Goal: Task Accomplishment & Management: Manage account settings

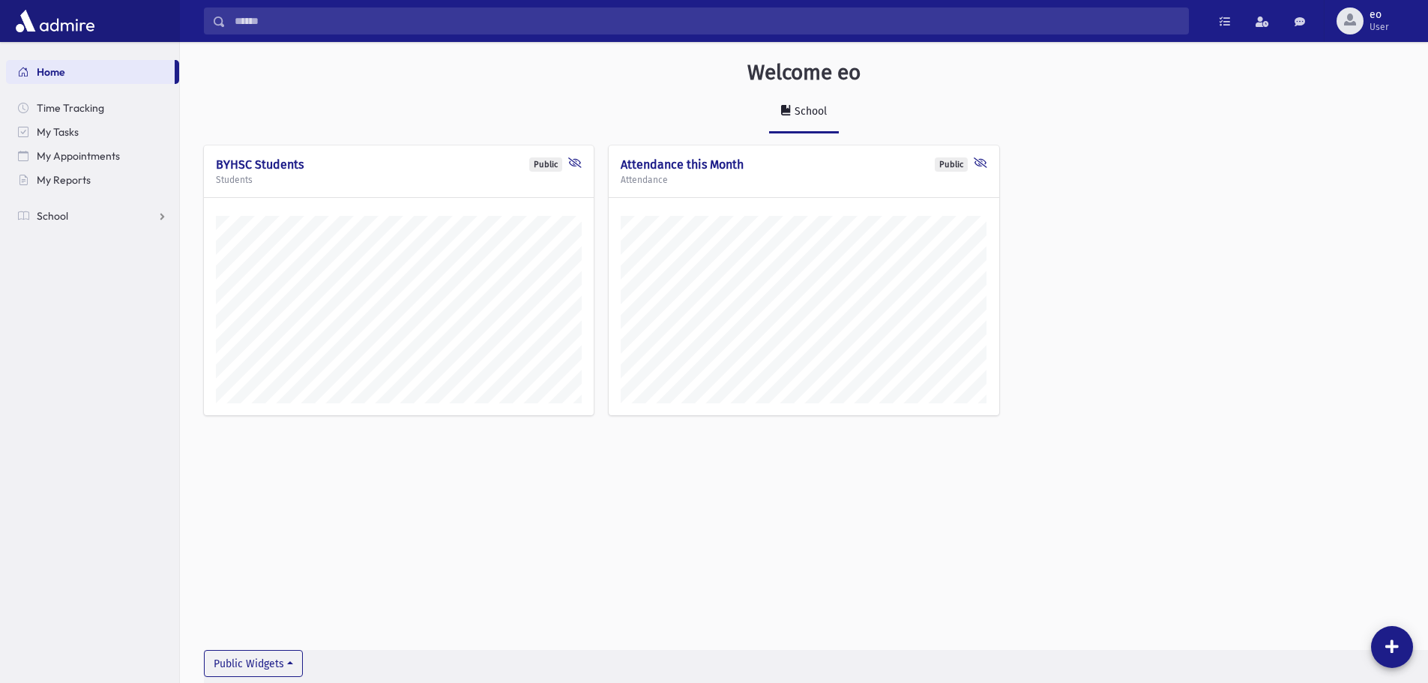
scroll to position [675, 1248]
click at [44, 213] on span "School" at bounding box center [52, 215] width 31 height 13
click at [97, 245] on link "Students" at bounding box center [92, 240] width 173 height 24
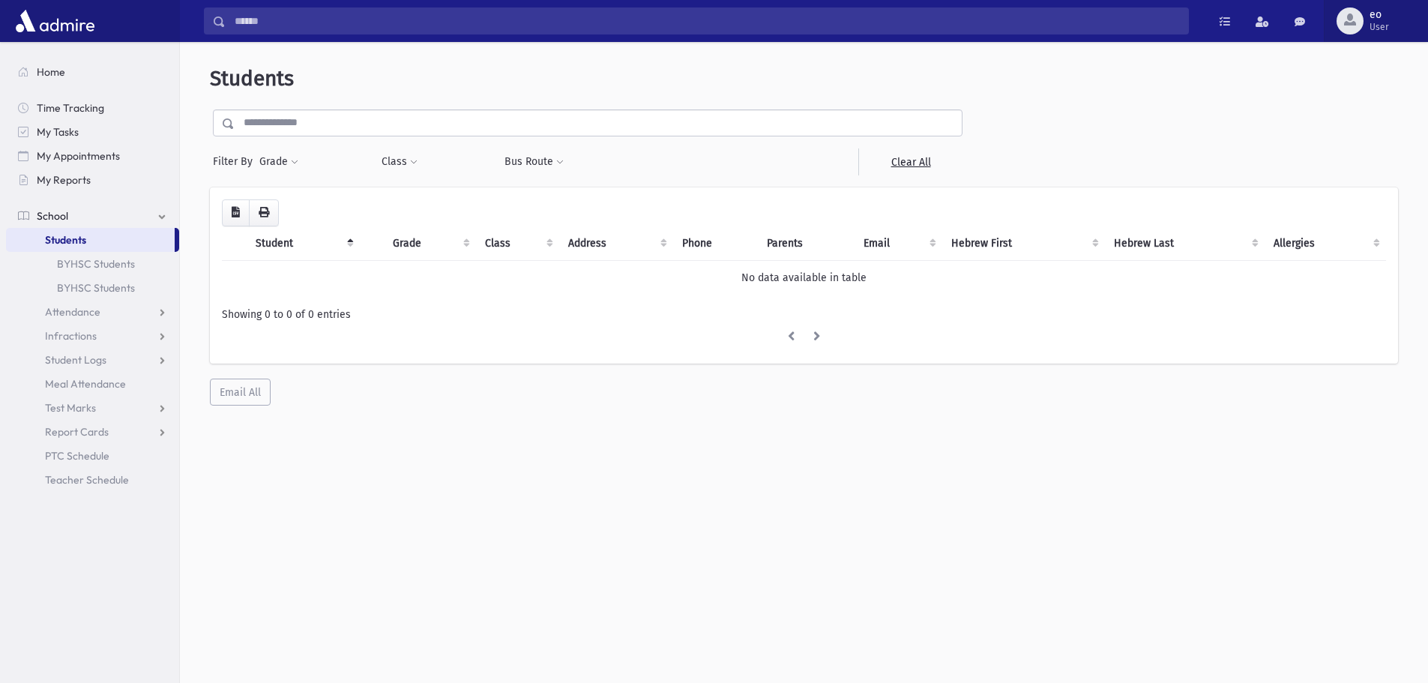
click at [1382, 21] on span "User" at bounding box center [1379, 27] width 19 height 12
click at [1365, 142] on link "Logout" at bounding box center [1364, 153] width 120 height 28
